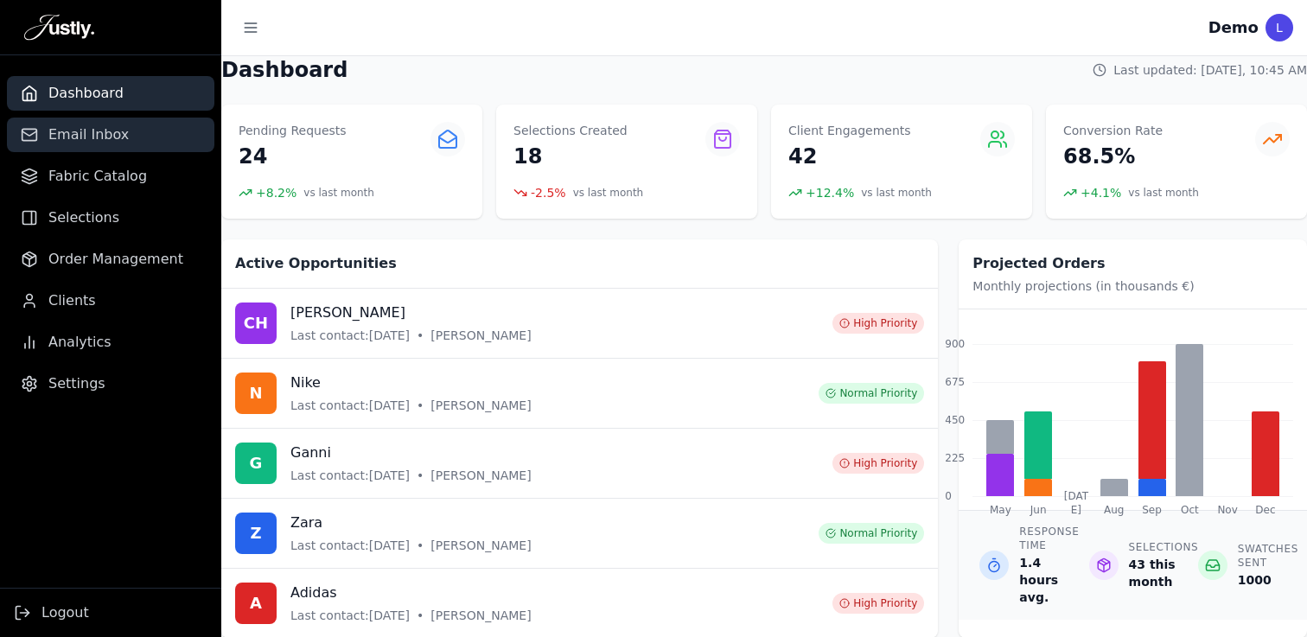
click at [86, 126] on span "Email Inbox" at bounding box center [88, 134] width 80 height 21
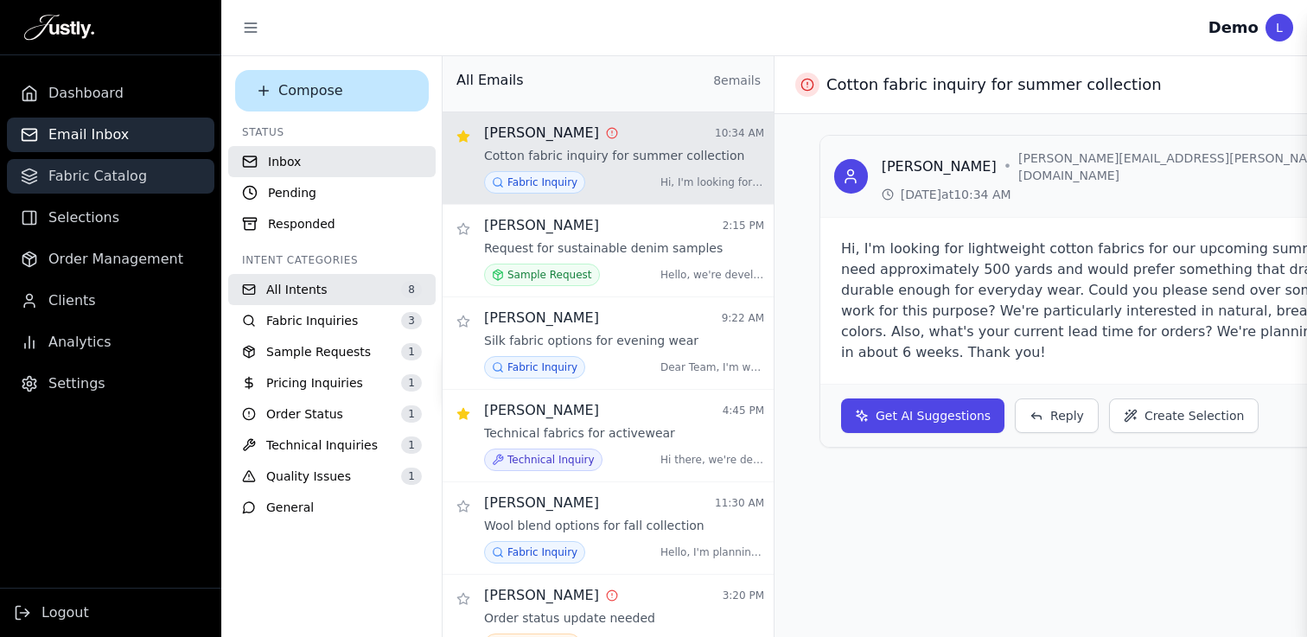
click at [92, 175] on span "Fabric Catalog" at bounding box center [97, 176] width 99 height 21
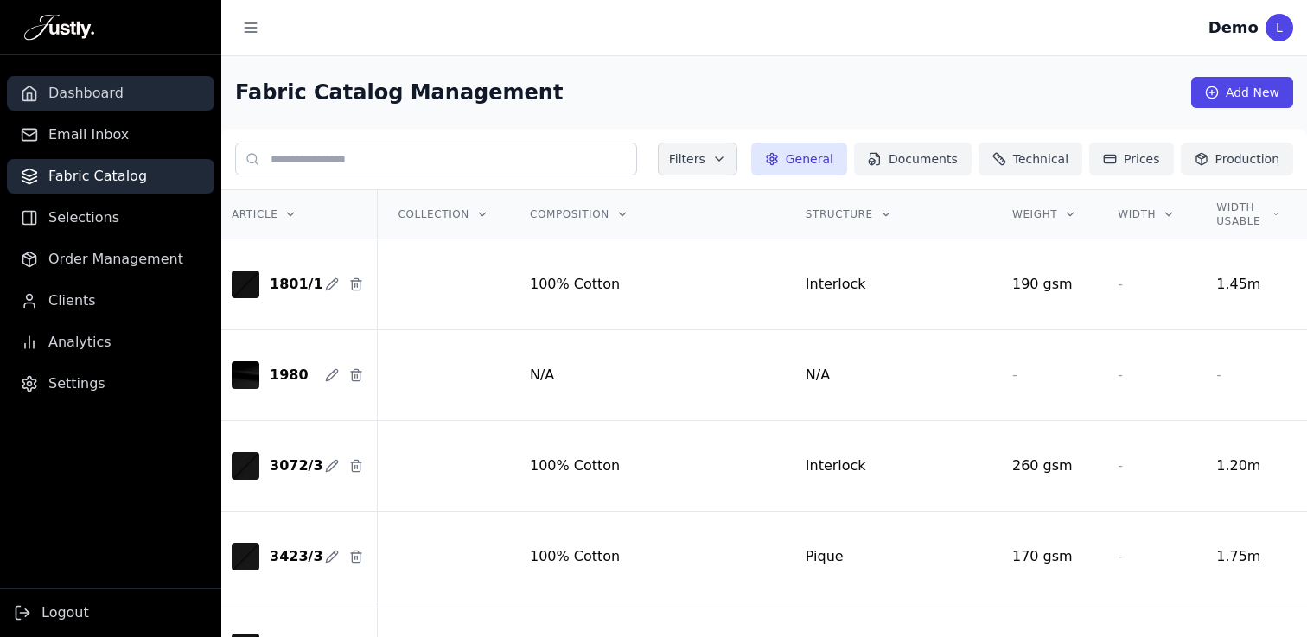
click at [95, 86] on span "Dashboard" at bounding box center [85, 93] width 75 height 21
